Goal: Find contact information: Find contact information

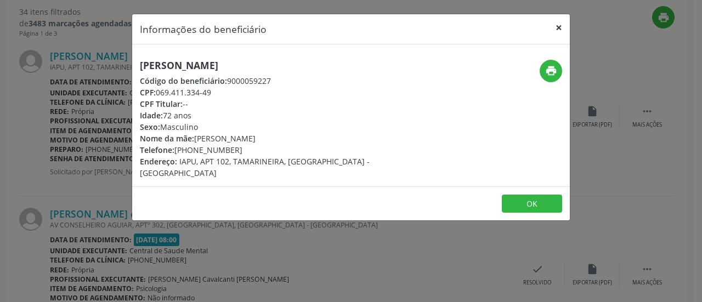
click at [558, 24] on button "×" at bounding box center [559, 27] width 22 height 27
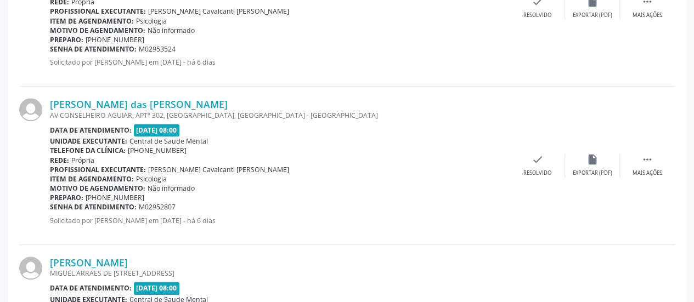
scroll to position [455, 0]
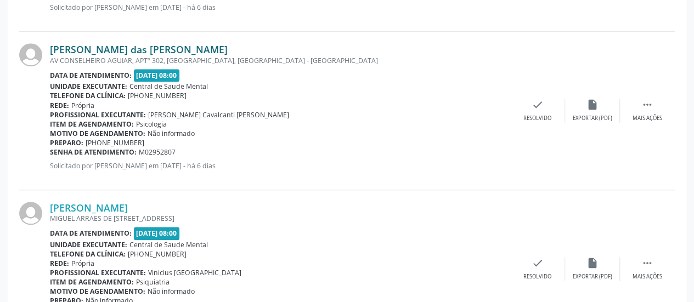
click at [111, 48] on link "[PERSON_NAME] das [PERSON_NAME]" at bounding box center [139, 49] width 178 height 12
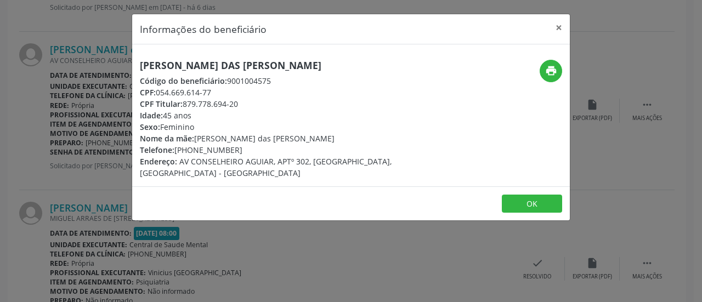
drag, startPoint x: 235, startPoint y: 148, endPoint x: 176, endPoint y: 150, distance: 59.3
click at [176, 150] on div "Telefone: [PHONE_NUMBER]" at bounding box center [278, 150] width 276 height 12
copy div "[PHONE_NUMBER]"
click at [560, 26] on button "×" at bounding box center [559, 27] width 22 height 27
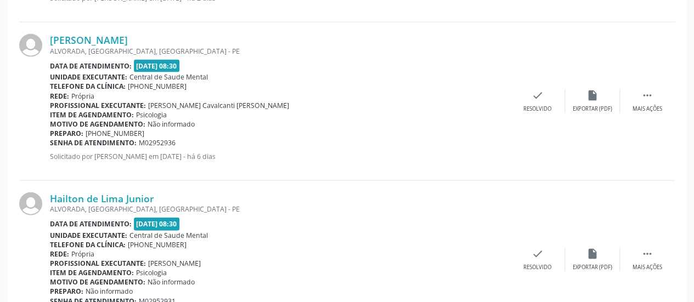
scroll to position [1113, 0]
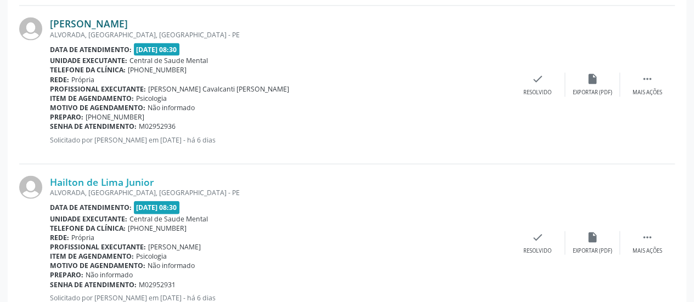
click at [115, 19] on link "[PERSON_NAME]" at bounding box center [89, 24] width 78 height 12
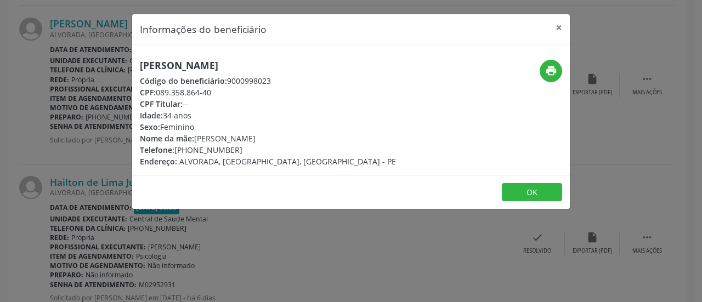
drag, startPoint x: 234, startPoint y: 148, endPoint x: 176, endPoint y: 150, distance: 57.6
click at [176, 150] on div "Telefone: [PHONE_NUMBER]" at bounding box center [268, 150] width 256 height 12
copy div "[PHONE_NUMBER]"
click at [559, 26] on button "×" at bounding box center [559, 27] width 22 height 27
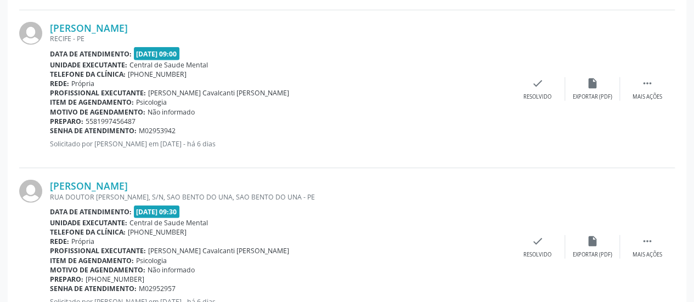
scroll to position [1443, 0]
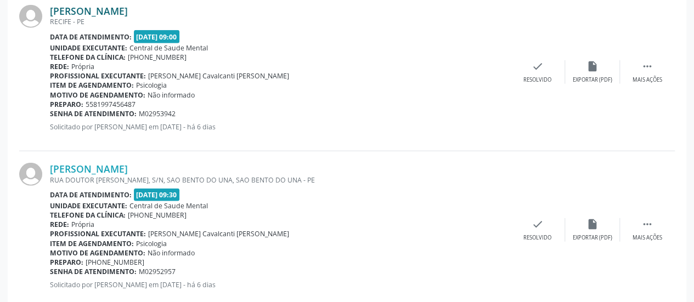
click at [116, 9] on link "[PERSON_NAME]" at bounding box center [89, 11] width 78 height 12
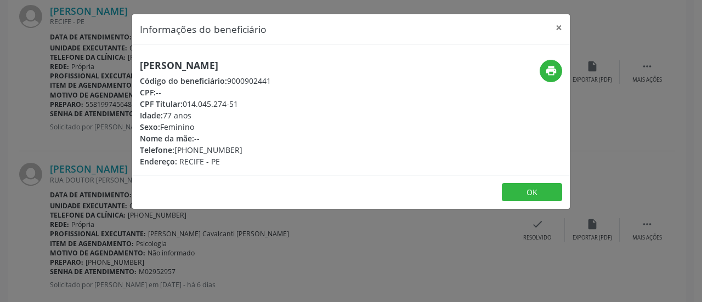
drag, startPoint x: 237, startPoint y: 150, endPoint x: 176, endPoint y: 152, distance: 61.5
click at [176, 152] on div "Telefone: [PHONE_NUMBER]" at bounding box center [205, 150] width 131 height 12
copy div "[PHONE_NUMBER]"
click at [557, 28] on button "×" at bounding box center [559, 27] width 22 height 27
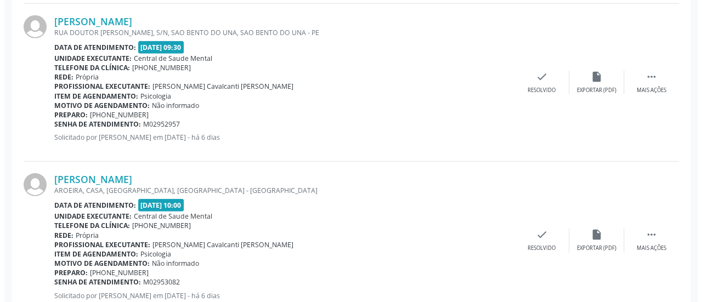
scroll to position [1607, 0]
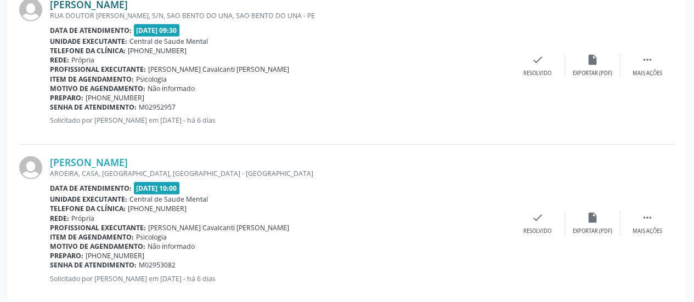
click at [111, 4] on link "[PERSON_NAME]" at bounding box center [89, 4] width 78 height 12
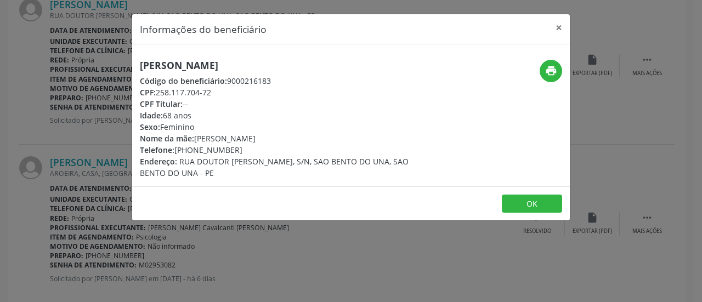
drag, startPoint x: 235, startPoint y: 148, endPoint x: 176, endPoint y: 146, distance: 59.3
click at [176, 146] on div "Telefone: [PHONE_NUMBER]" at bounding box center [278, 150] width 276 height 12
copy div "[PHONE_NUMBER]"
drag, startPoint x: 556, startPoint y: 25, endPoint x: 530, endPoint y: 32, distance: 27.4
click at [557, 25] on button "×" at bounding box center [559, 27] width 22 height 27
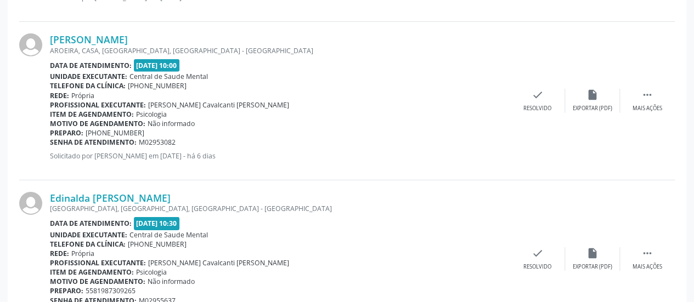
scroll to position [1712, 0]
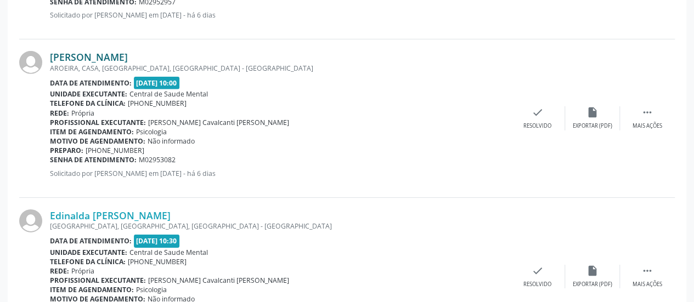
click at [116, 56] on link "[PERSON_NAME]" at bounding box center [89, 57] width 78 height 12
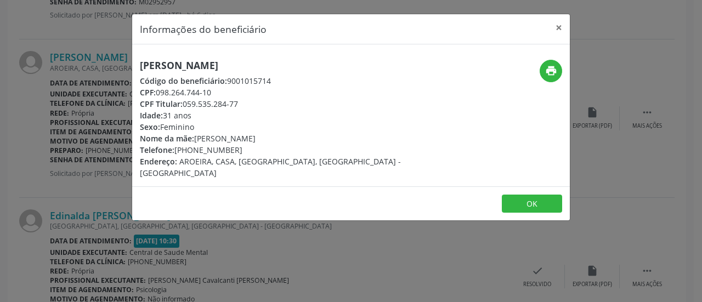
drag, startPoint x: 237, startPoint y: 150, endPoint x: 176, endPoint y: 149, distance: 61.5
click at [176, 149] on div "Telefone: [PHONE_NUMBER]" at bounding box center [278, 150] width 276 height 12
copy div "[PHONE_NUMBER]"
click at [562, 26] on button "×" at bounding box center [559, 27] width 22 height 27
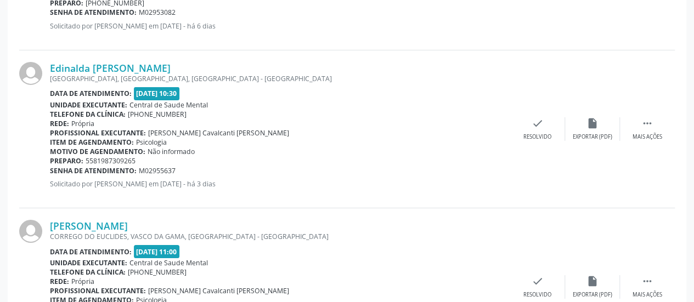
scroll to position [1877, 0]
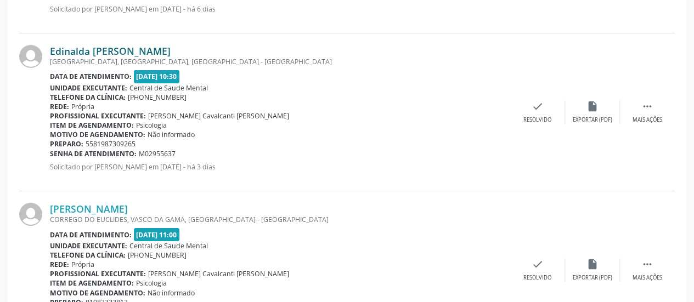
click at [91, 47] on link "Edinalda [PERSON_NAME]" at bounding box center [110, 51] width 121 height 12
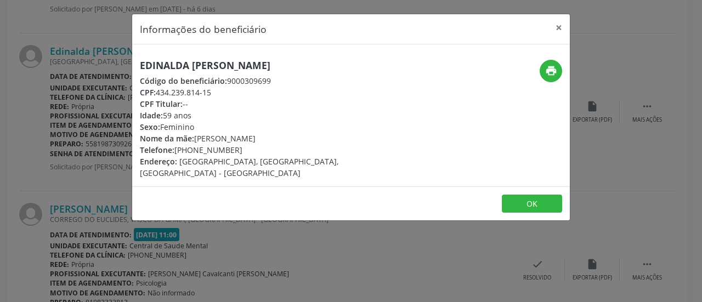
drag, startPoint x: 235, startPoint y: 149, endPoint x: 176, endPoint y: 147, distance: 59.8
click at [176, 147] on div "Telefone: [PHONE_NUMBER]" at bounding box center [278, 150] width 276 height 12
copy div "[PHONE_NUMBER]"
click at [558, 25] on button "×" at bounding box center [559, 27] width 22 height 27
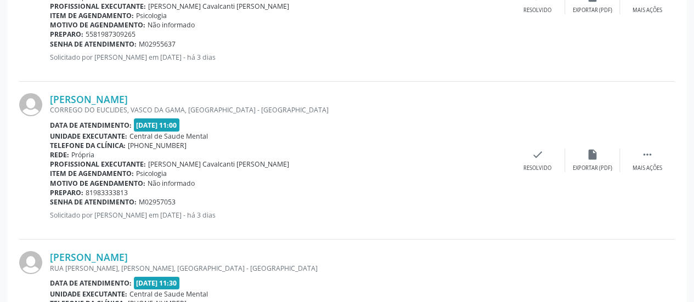
scroll to position [2042, 0]
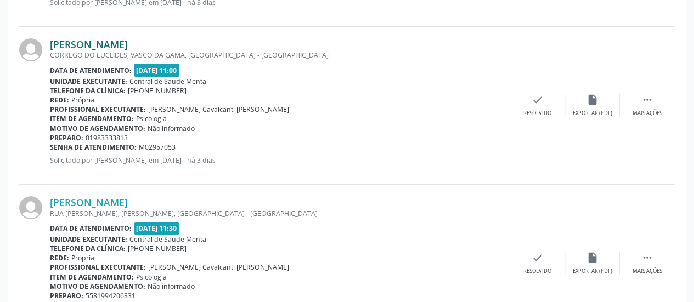
click at [128, 39] on link "[PERSON_NAME]" at bounding box center [89, 44] width 78 height 12
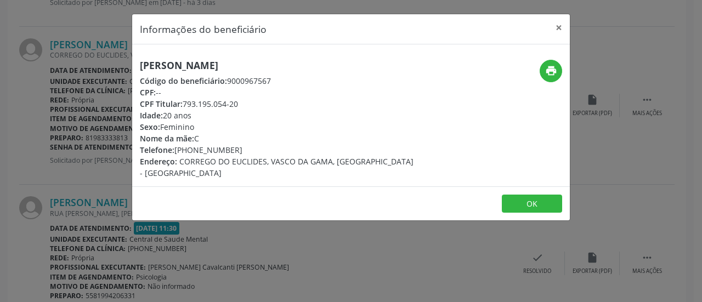
drag, startPoint x: 238, startPoint y: 146, endPoint x: 176, endPoint y: 150, distance: 62.6
click at [176, 150] on div "Telefone: [PHONE_NUMBER]" at bounding box center [278, 150] width 276 height 12
copy div "[PHONE_NUMBER]"
click at [557, 23] on button "×" at bounding box center [559, 27] width 22 height 27
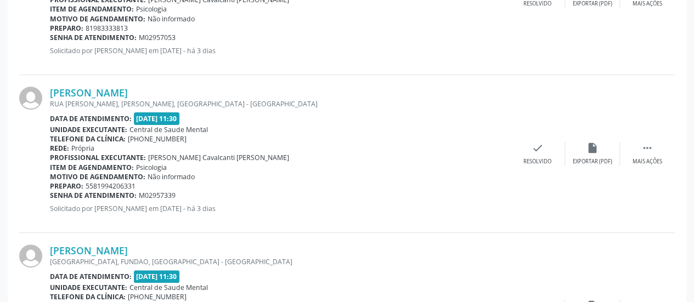
scroll to position [2206, 0]
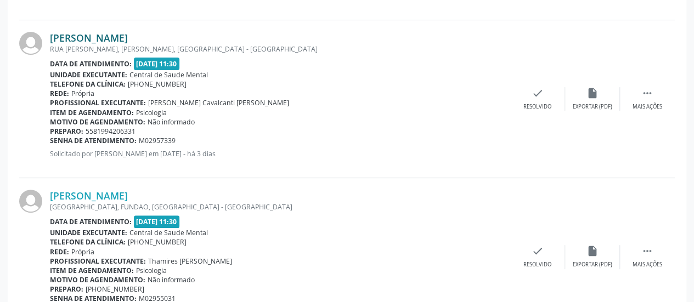
click at [102, 37] on link "[PERSON_NAME]" at bounding box center [89, 38] width 78 height 12
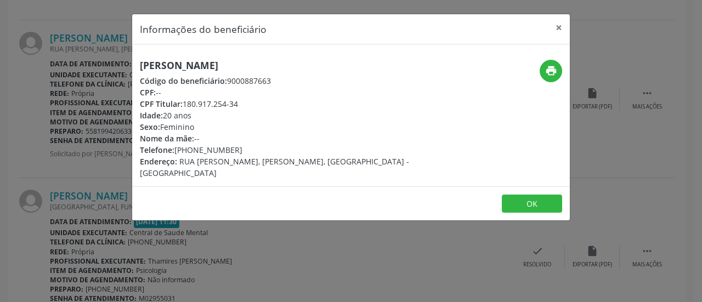
drag, startPoint x: 240, startPoint y: 150, endPoint x: 176, endPoint y: 148, distance: 64.7
click at [176, 148] on div "Telefone: [PHONE_NUMBER]" at bounding box center [278, 150] width 276 height 12
copy div "[PHONE_NUMBER]"
click at [560, 26] on button "×" at bounding box center [559, 27] width 22 height 27
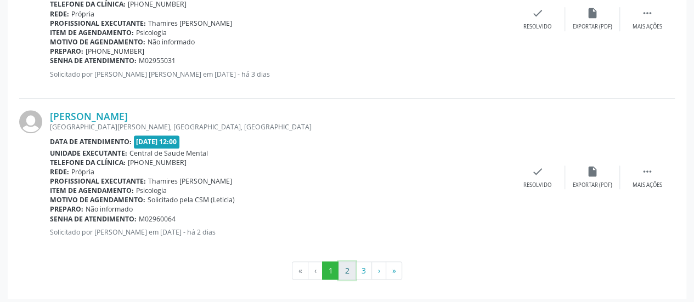
click at [344, 265] on button "2" at bounding box center [346, 271] width 17 height 19
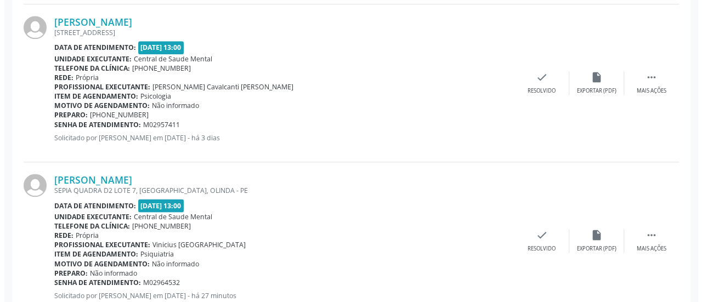
scroll to position [658, 0]
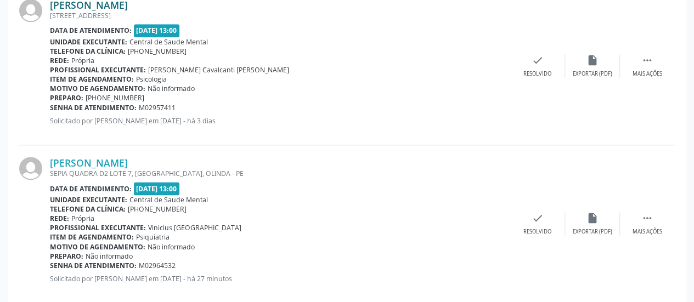
click at [117, 8] on link "[PERSON_NAME]" at bounding box center [89, 5] width 78 height 12
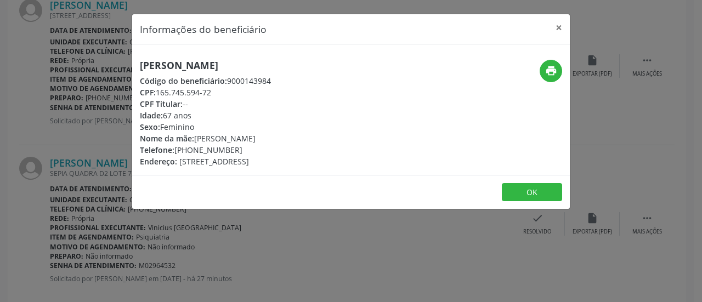
drag, startPoint x: 236, startPoint y: 151, endPoint x: 177, endPoint y: 152, distance: 59.8
click at [177, 152] on div "Telefone: [PHONE_NUMBER]" at bounding box center [205, 150] width 131 height 12
copy div "[PHONE_NUMBER]"
click at [560, 25] on button "×" at bounding box center [559, 27] width 22 height 27
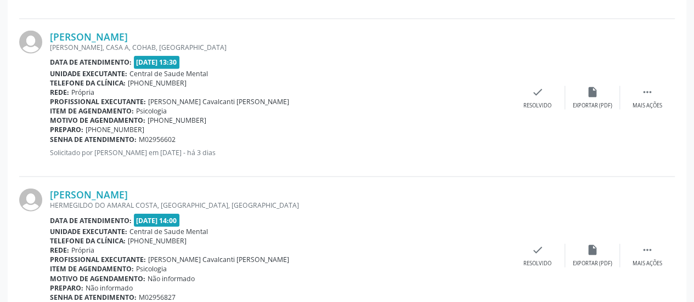
scroll to position [1259, 0]
click at [115, 35] on link "[PERSON_NAME]" at bounding box center [89, 36] width 78 height 12
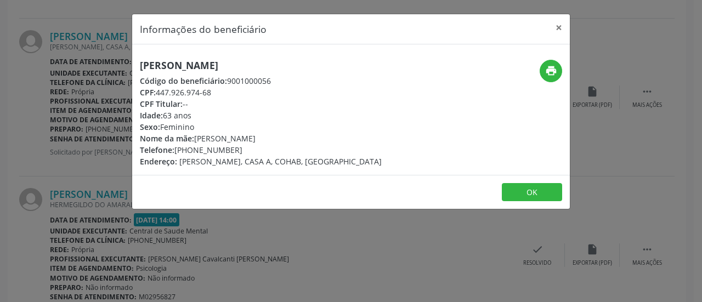
drag, startPoint x: 237, startPoint y: 149, endPoint x: 176, endPoint y: 149, distance: 61.4
click at [176, 149] on div "Telefone: [PHONE_NUMBER]" at bounding box center [261, 150] width 242 height 12
copy div "[PHONE_NUMBER]"
click at [559, 24] on button "×" at bounding box center [559, 27] width 22 height 27
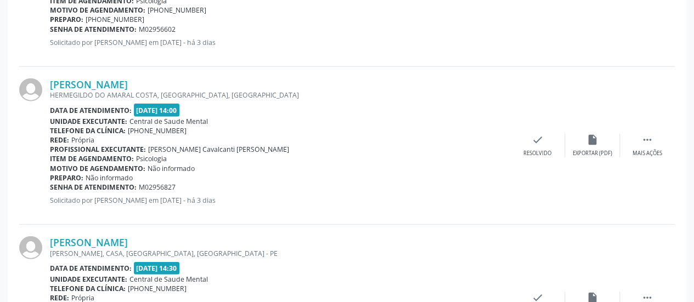
scroll to position [1424, 0]
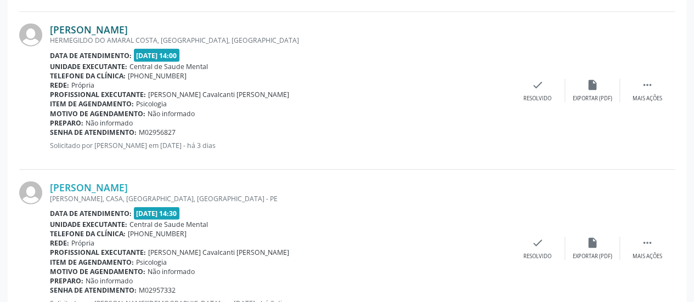
click at [113, 30] on link "[PERSON_NAME]" at bounding box center [89, 30] width 78 height 12
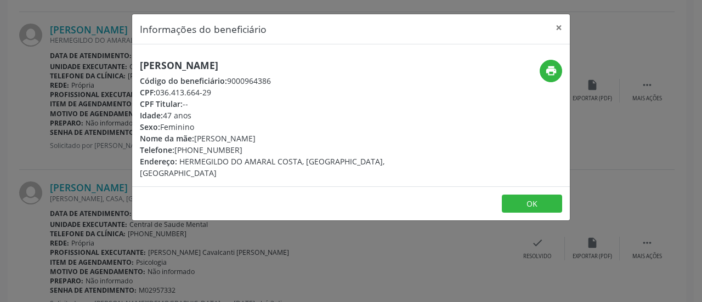
drag, startPoint x: 233, startPoint y: 150, endPoint x: 174, endPoint y: 154, distance: 58.9
click at [174, 154] on div "Telefone: [PHONE_NUMBER]" at bounding box center [278, 150] width 276 height 12
click at [562, 27] on button "×" at bounding box center [559, 27] width 22 height 27
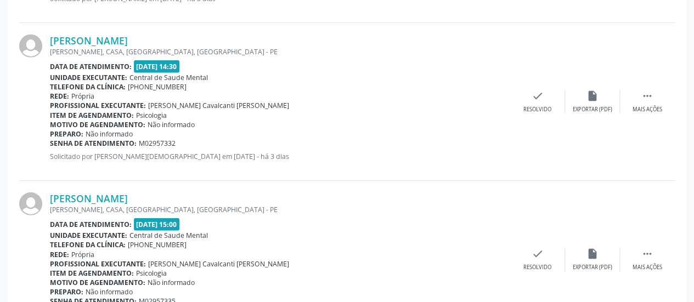
scroll to position [1589, 0]
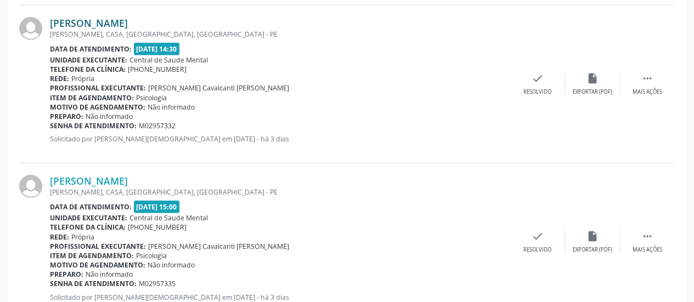
click at [128, 19] on link "[PERSON_NAME]" at bounding box center [89, 23] width 78 height 12
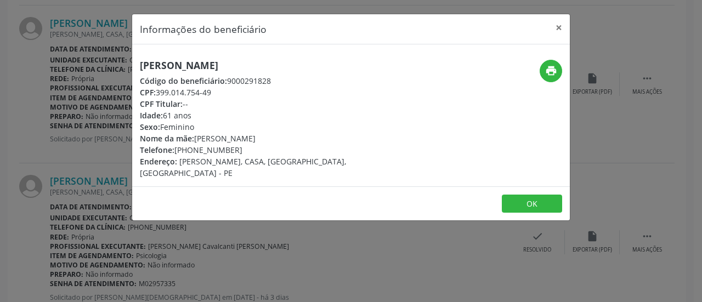
drag, startPoint x: 238, startPoint y: 149, endPoint x: 174, endPoint y: 148, distance: 63.6
click at [174, 148] on div "Telefone: [PHONE_NUMBER]" at bounding box center [278, 150] width 276 height 12
click at [559, 28] on button "×" at bounding box center [559, 27] width 22 height 27
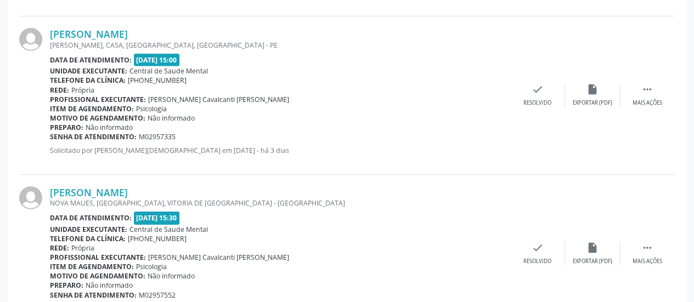
scroll to position [1753, 0]
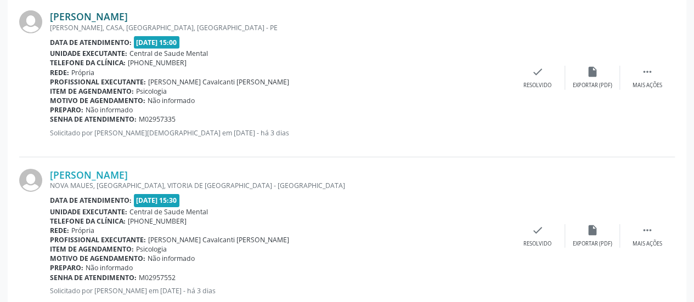
click at [125, 10] on link "[PERSON_NAME]" at bounding box center [89, 16] width 78 height 12
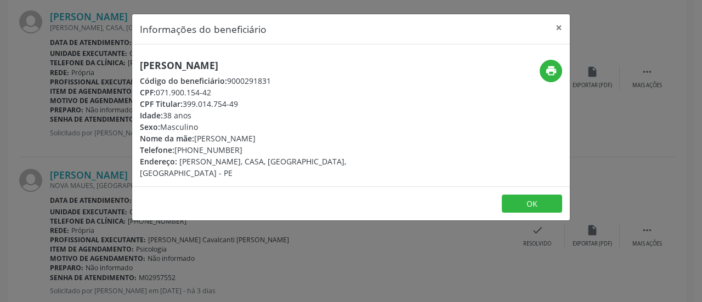
drag, startPoint x: 238, startPoint y: 149, endPoint x: 176, endPoint y: 150, distance: 62.0
click at [176, 150] on div "Telefone: [PHONE_NUMBER]" at bounding box center [278, 150] width 276 height 12
click at [556, 27] on button "×" at bounding box center [559, 27] width 22 height 27
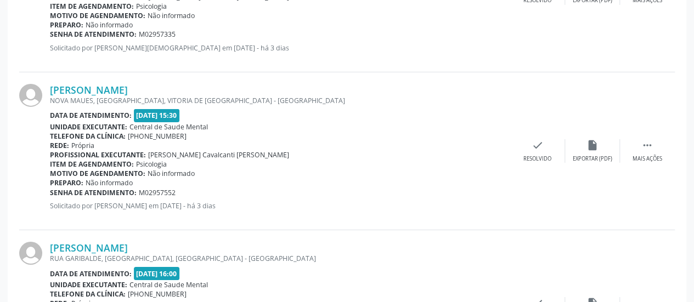
scroll to position [1863, 0]
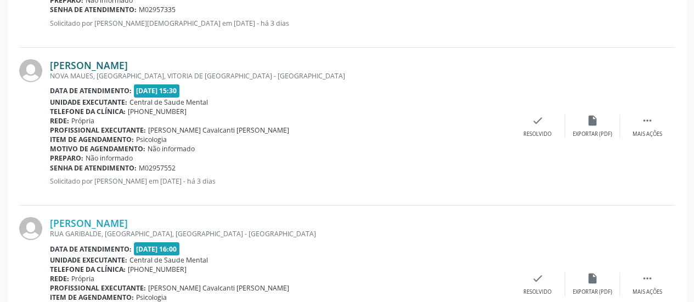
click at [113, 64] on link "[PERSON_NAME]" at bounding box center [89, 65] width 78 height 12
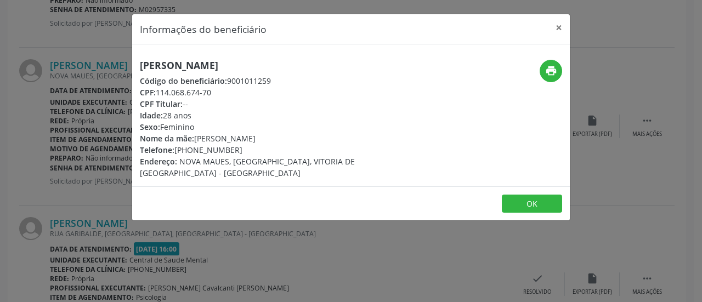
drag, startPoint x: 242, startPoint y: 150, endPoint x: 174, endPoint y: 150, distance: 67.5
click at [174, 150] on div "Telefone: [PHONE_NUMBER]" at bounding box center [278, 150] width 276 height 12
click at [561, 28] on button "×" at bounding box center [559, 27] width 22 height 27
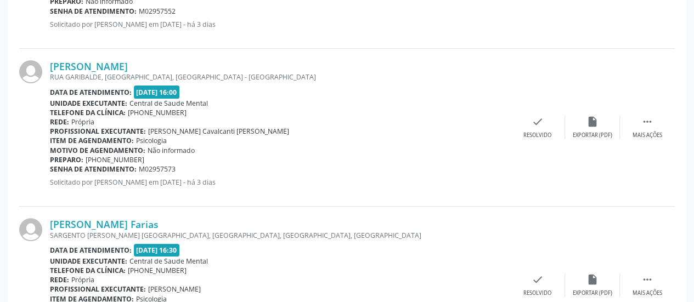
scroll to position [2027, 0]
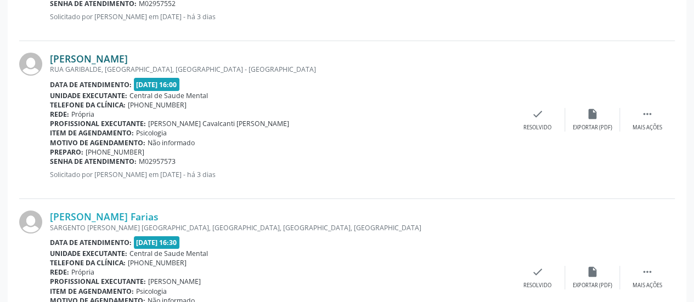
click at [126, 58] on link "[PERSON_NAME]" at bounding box center [89, 59] width 78 height 12
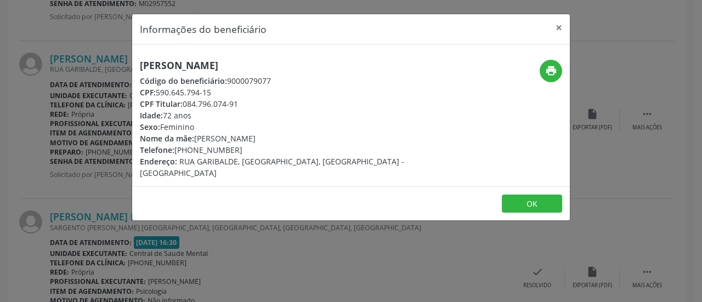
drag, startPoint x: 237, startPoint y: 148, endPoint x: 180, endPoint y: 149, distance: 57.1
click at [176, 150] on div "Telefone: [PHONE_NUMBER]" at bounding box center [278, 150] width 276 height 12
click at [557, 27] on button "×" at bounding box center [559, 27] width 22 height 27
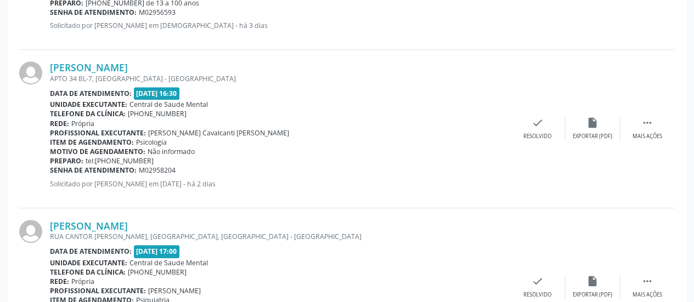
scroll to position [2356, 0]
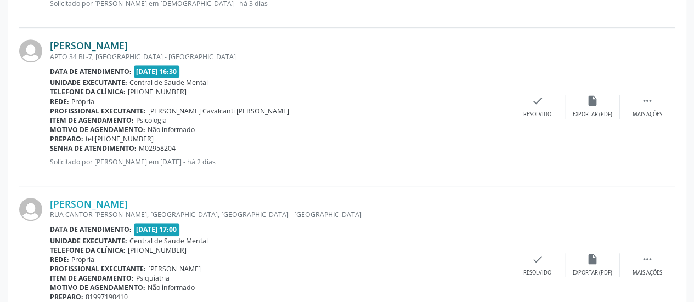
click at [110, 39] on link "[PERSON_NAME]" at bounding box center [89, 45] width 78 height 12
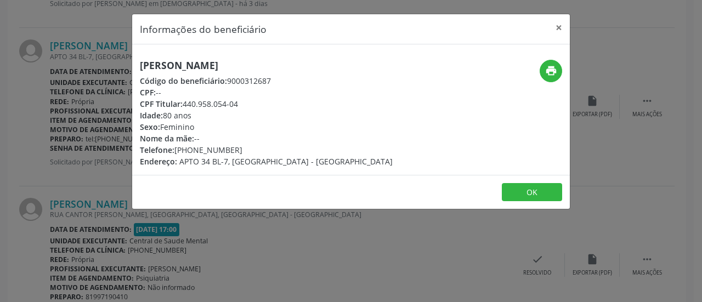
drag, startPoint x: 238, startPoint y: 148, endPoint x: 176, endPoint y: 148, distance: 62.5
click at [176, 148] on div "Telefone: [PHONE_NUMBER]" at bounding box center [266, 150] width 253 height 12
click at [559, 29] on button "×" at bounding box center [559, 27] width 22 height 27
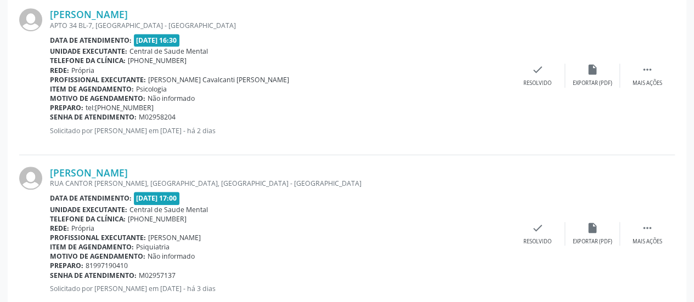
scroll to position [2444, 0]
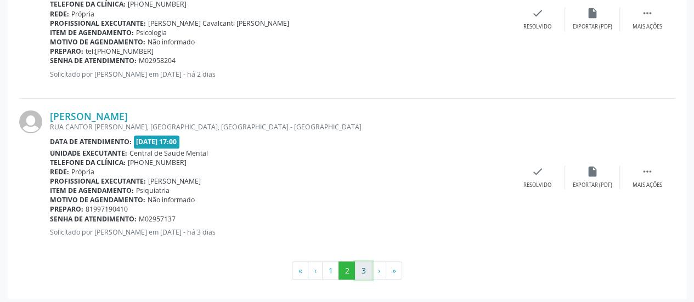
click at [364, 267] on button "3" at bounding box center [363, 271] width 17 height 19
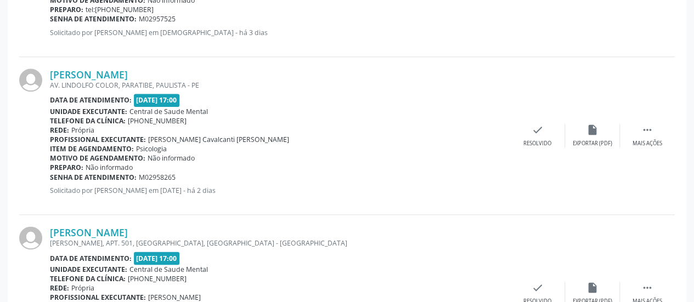
scroll to position [603, 0]
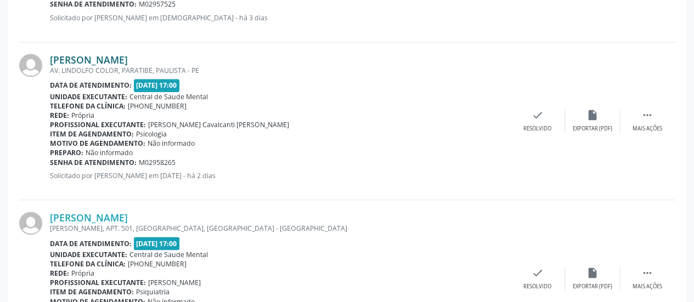
click at [108, 57] on link "[PERSON_NAME]" at bounding box center [89, 60] width 78 height 12
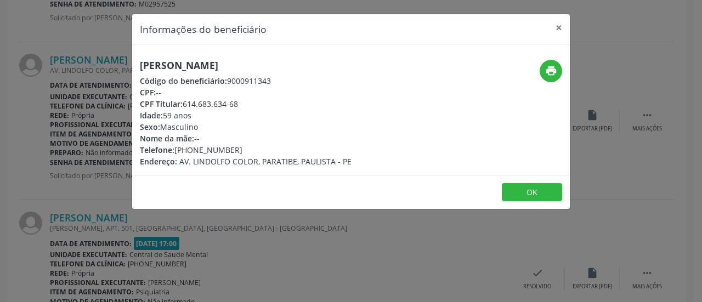
drag, startPoint x: 238, startPoint y: 148, endPoint x: 176, endPoint y: 149, distance: 62.0
click at [176, 149] on div "Telefone: [PHONE_NUMBER]" at bounding box center [246, 150] width 212 height 12
click at [558, 27] on button "×" at bounding box center [559, 27] width 22 height 27
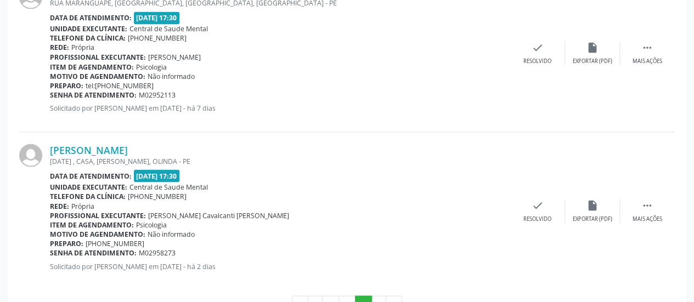
scroll to position [1024, 0]
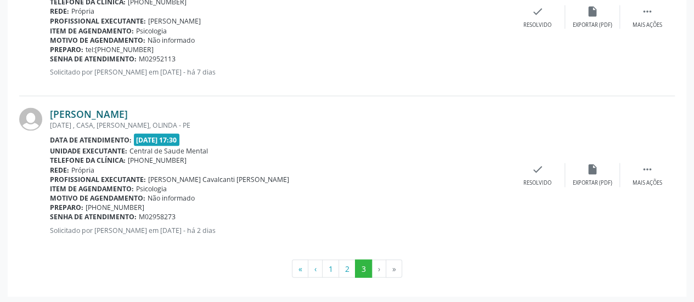
click at [113, 112] on link "[PERSON_NAME]" at bounding box center [89, 114] width 78 height 12
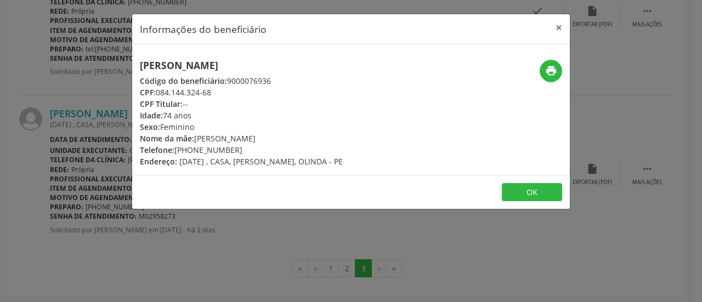
drag, startPoint x: 235, startPoint y: 149, endPoint x: 174, endPoint y: 152, distance: 60.4
click at [174, 152] on div "Telefone: [PHONE_NUMBER]" at bounding box center [241, 150] width 203 height 12
click at [561, 28] on button "×" at bounding box center [559, 27] width 22 height 27
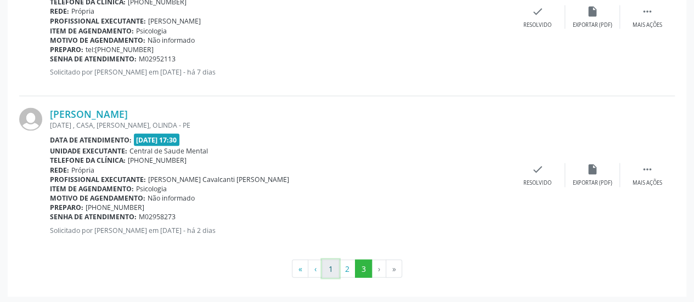
click at [331, 263] on button "1" at bounding box center [330, 268] width 17 height 19
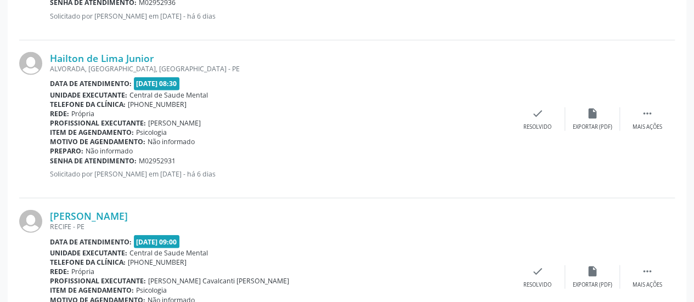
scroll to position [1262, 0]
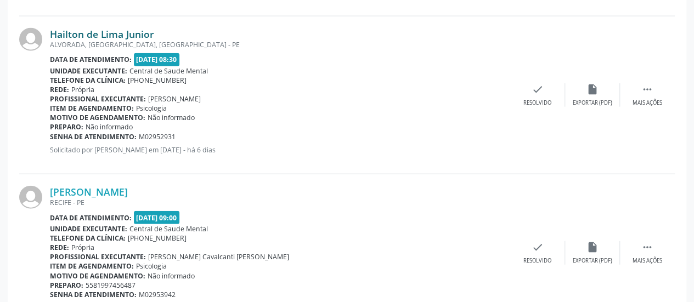
click at [136, 33] on link "Hailton de Lima Junior" at bounding box center [102, 34] width 104 height 12
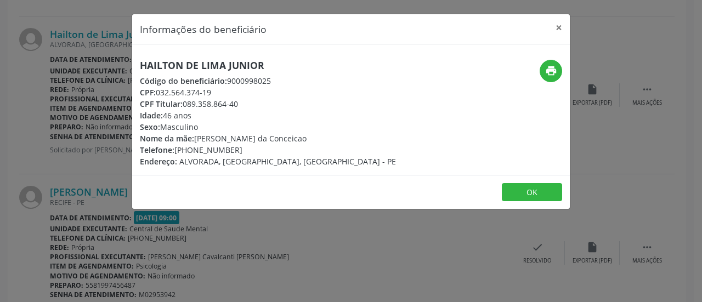
drag, startPoint x: 238, startPoint y: 149, endPoint x: 175, endPoint y: 151, distance: 63.1
click at [175, 151] on div "Telefone: [PHONE_NUMBER]" at bounding box center [268, 150] width 256 height 12
click at [558, 25] on button "×" at bounding box center [559, 27] width 22 height 27
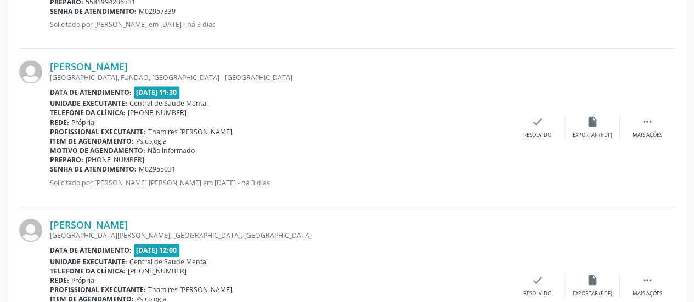
scroll to position [2359, 0]
